Goal: Information Seeking & Learning: Understand process/instructions

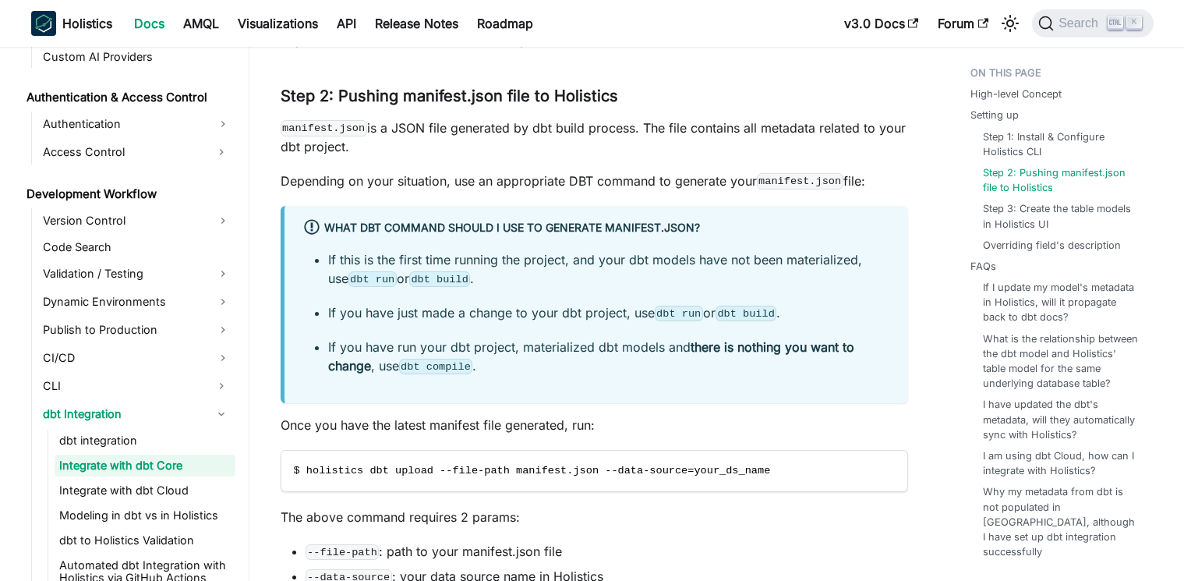
scroll to position [1032, 0]
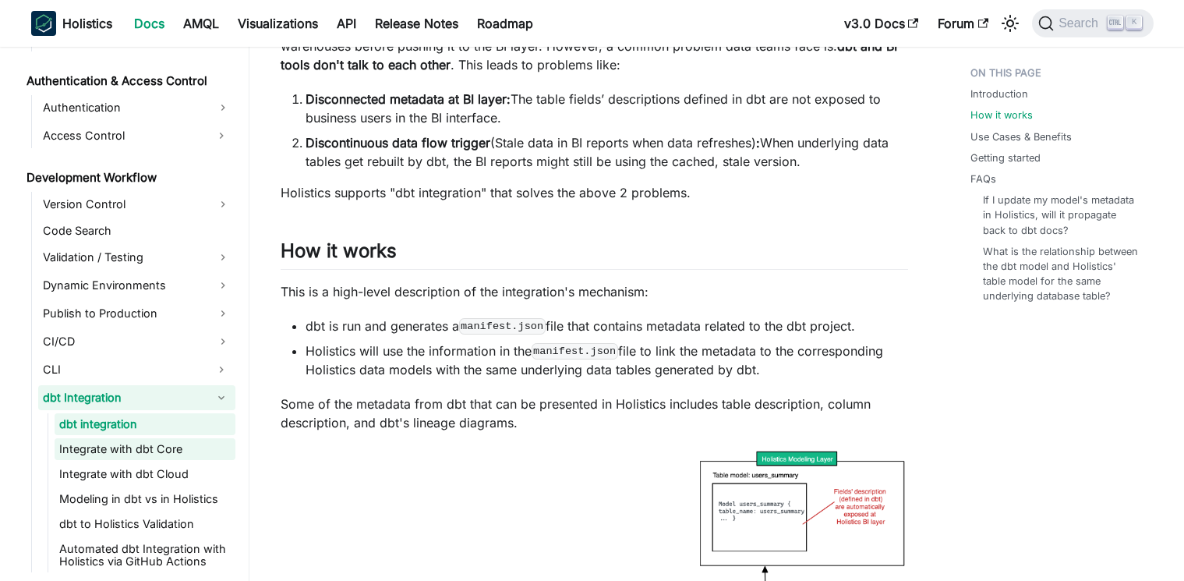
scroll to position [1194, 0]
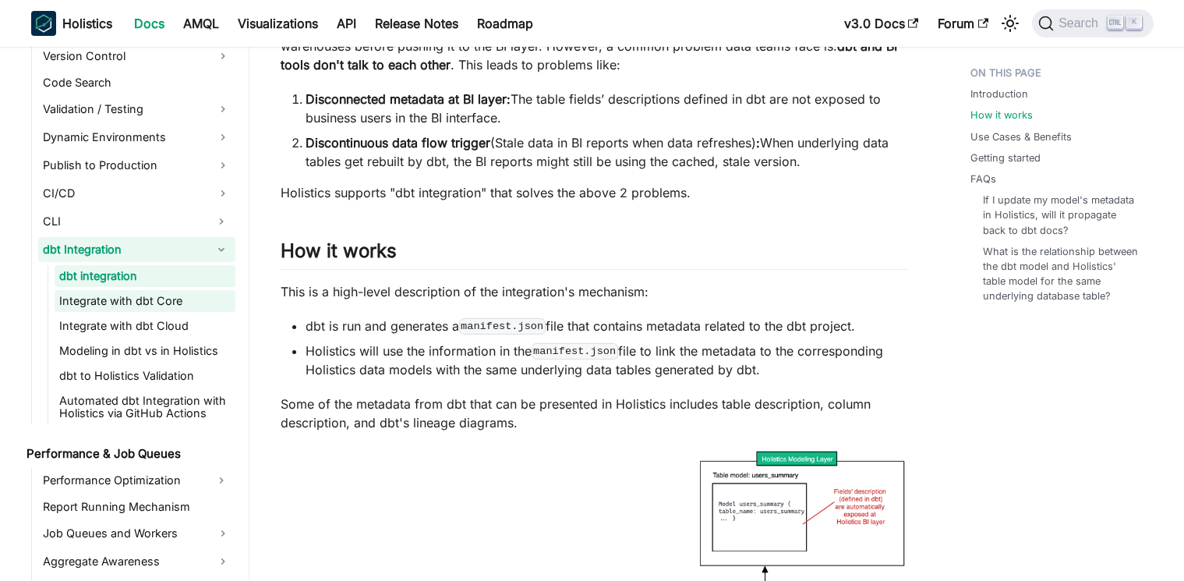
click at [126, 303] on link "Integrate with dbt Core" at bounding box center [145, 301] width 181 height 22
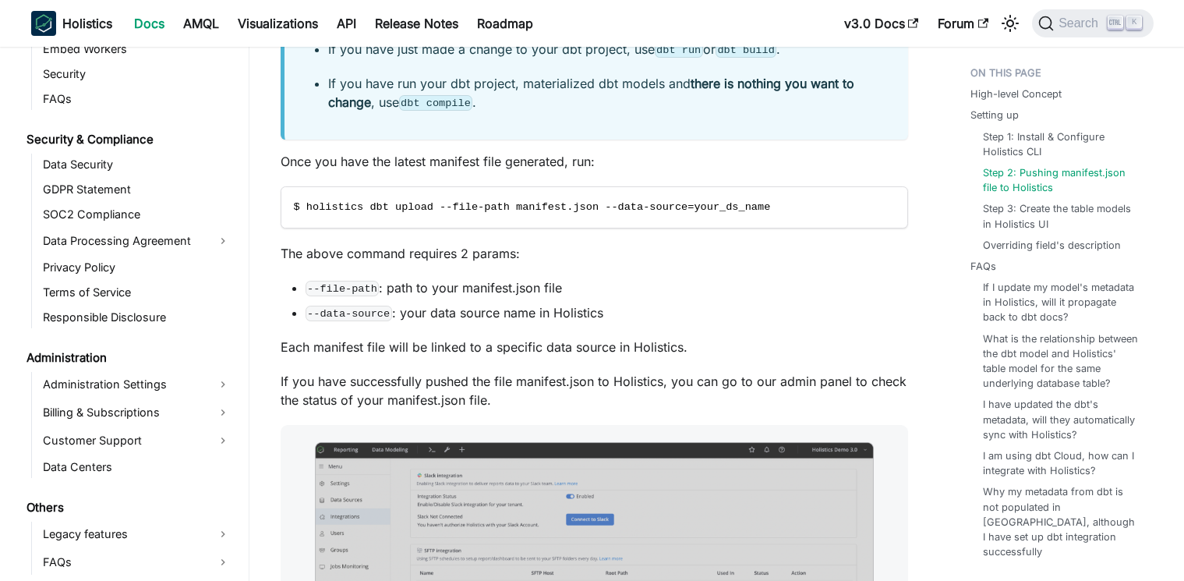
scroll to position [1310, 0]
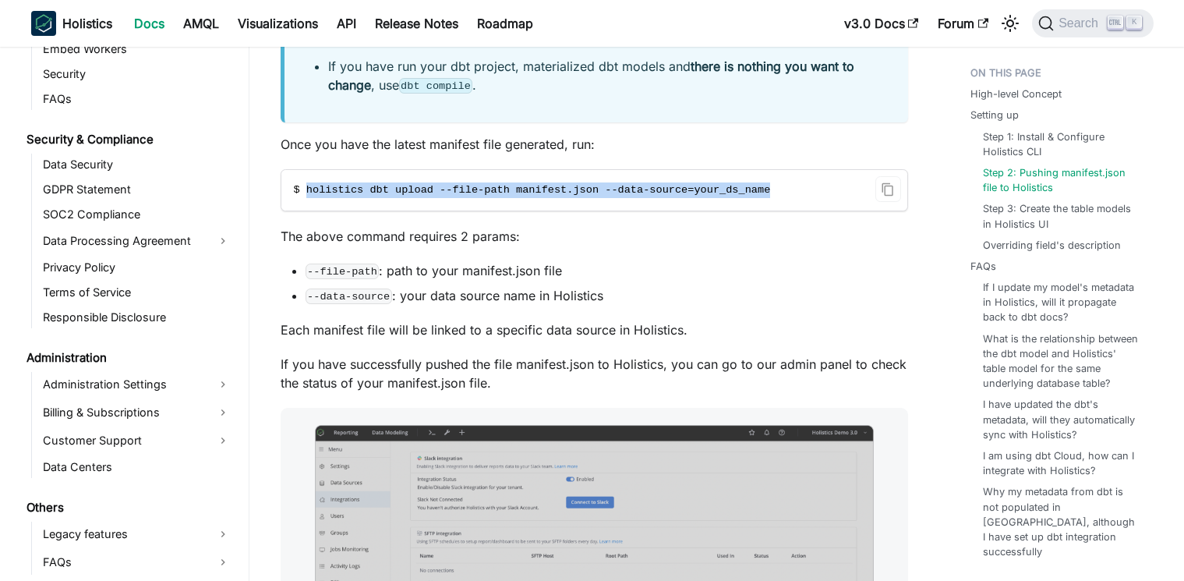
drag, startPoint x: 771, startPoint y: 185, endPoint x: 306, endPoint y: 192, distance: 464.7
click at [306, 192] on code "$ holistics dbt upload --file-path manifest.json --data-source=your_ds_name" at bounding box center [593, 190] width 624 height 41
copy span "holistics dbt upload --file-path manifest.json --data-source=your_ds_name"
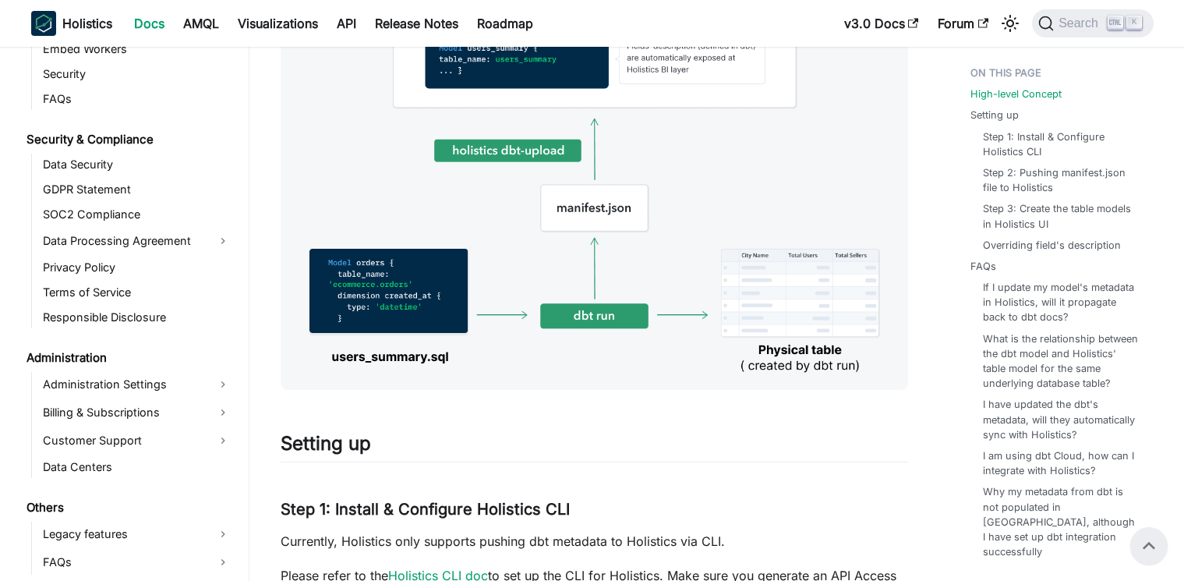
scroll to position [748, 0]
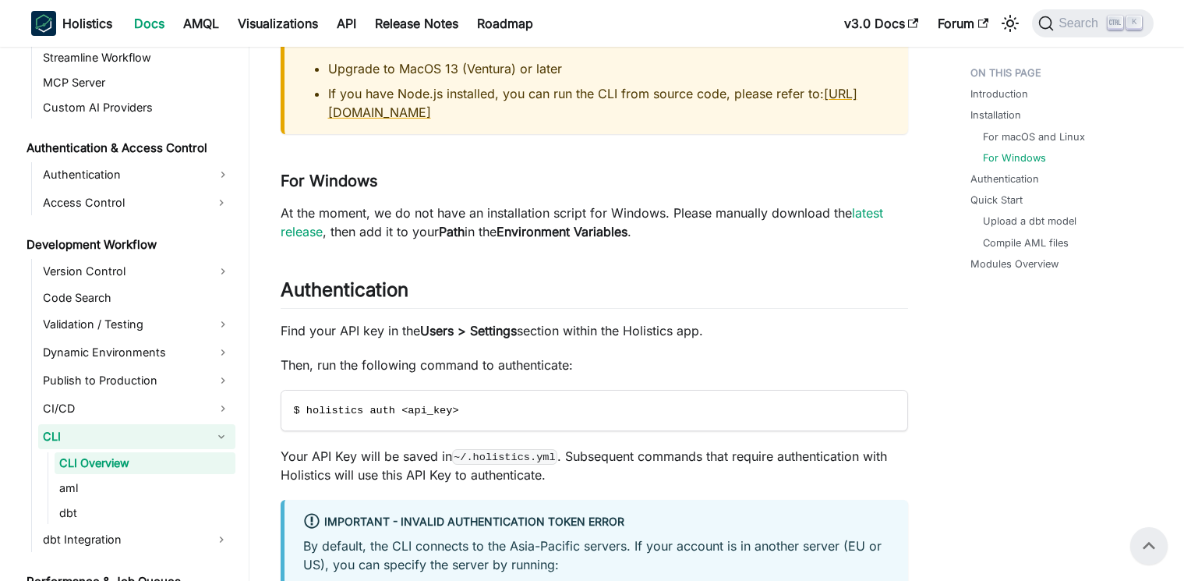
scroll to position [1123, 0]
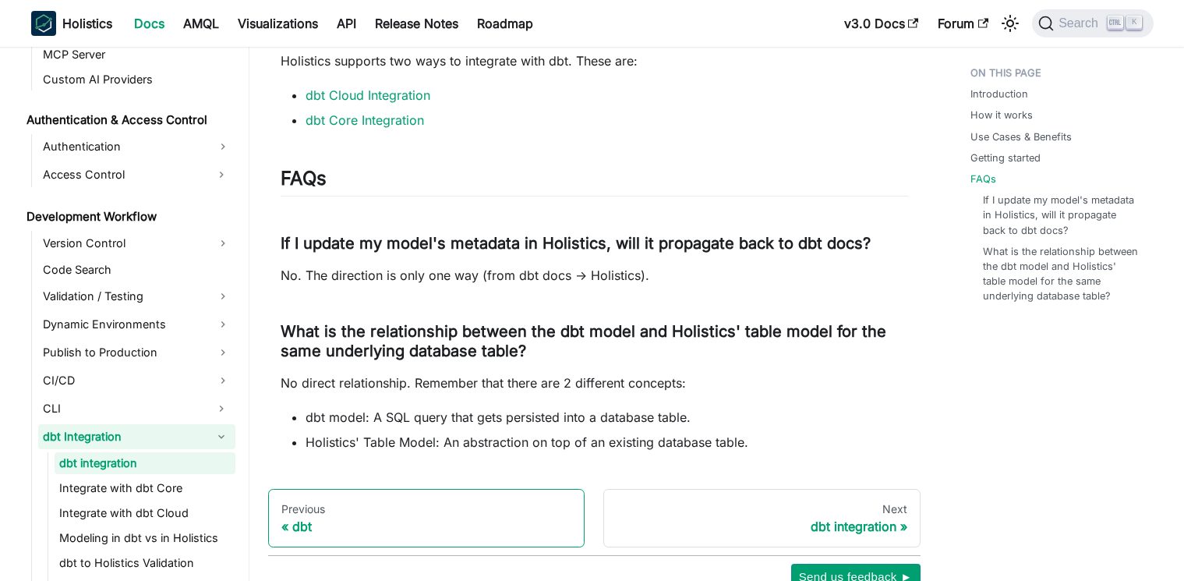
scroll to position [1643, 0]
